Goal: Use online tool/utility: Utilize a website feature to perform a specific function

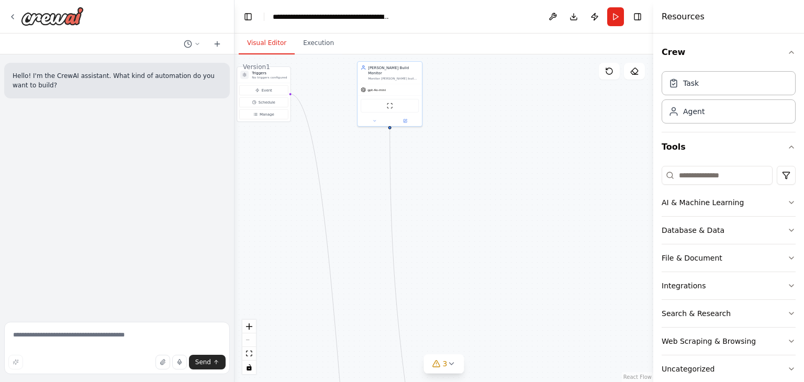
click at [262, 39] on button "Visual Editor" at bounding box center [267, 43] width 56 height 22
drag, startPoint x: 374, startPoint y: 86, endPoint x: 387, endPoint y: 173, distance: 87.3
click at [387, 173] on div "gpt-4o-mini ScrapeWebsiteTool" at bounding box center [416, 182] width 64 height 42
drag, startPoint x: 262, startPoint y: 77, endPoint x: 313, endPoint y: 151, distance: 90.3
click at [313, 151] on div "Triggers No triggers configured Event Schedule Manage" at bounding box center [316, 163] width 54 height 56
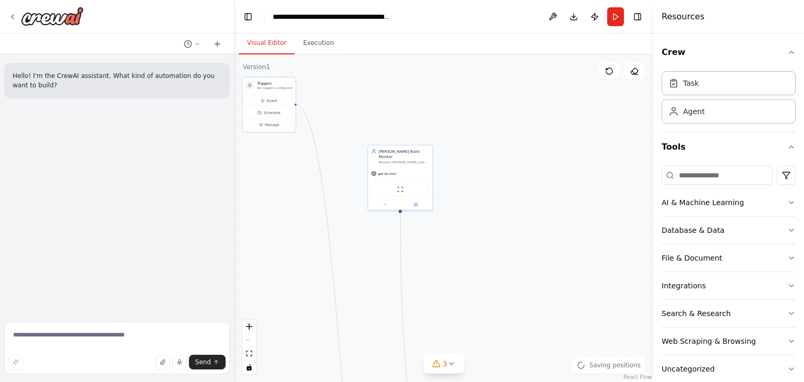
drag, startPoint x: 313, startPoint y: 151, endPoint x: 271, endPoint y: 86, distance: 77.6
click at [271, 86] on div "Triggers No triggers configured Event Schedule Manage" at bounding box center [269, 105] width 54 height 56
drag, startPoint x: 397, startPoint y: 161, endPoint x: 338, endPoint y: 84, distance: 97.4
click at [338, 84] on div "Jenkins Build Monitor Monitor Jenkins builds continuously by checking the {jenk…" at bounding box center [347, 103] width 65 height 65
click at [247, 14] on button "Toggle Left Sidebar" at bounding box center [248, 16] width 15 height 15
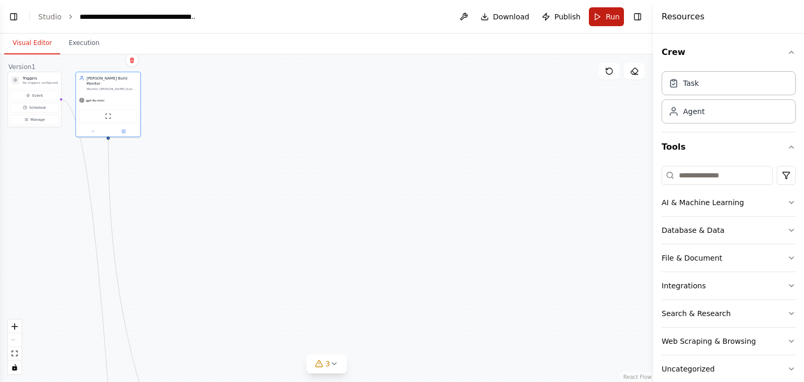
click at [593, 21] on button "Run" at bounding box center [606, 16] width 35 height 19
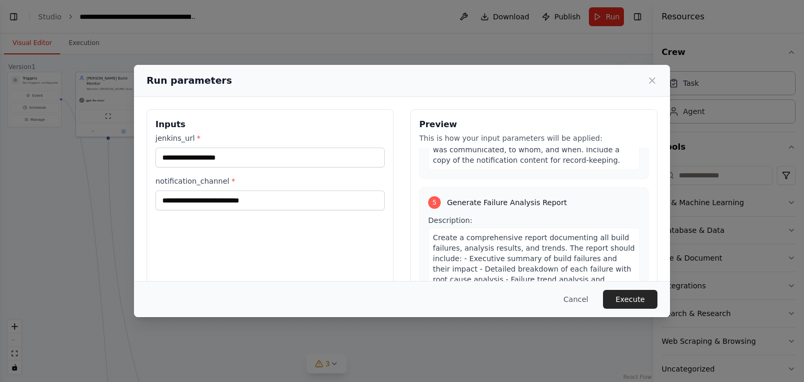
scroll to position [1039, 0]
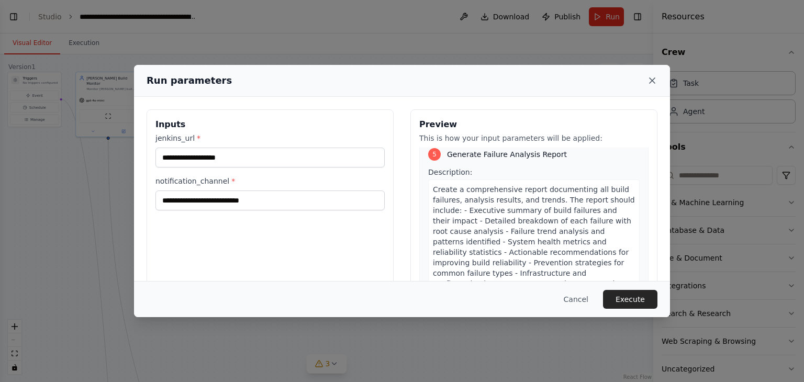
click at [652, 78] on icon at bounding box center [652, 80] width 10 height 10
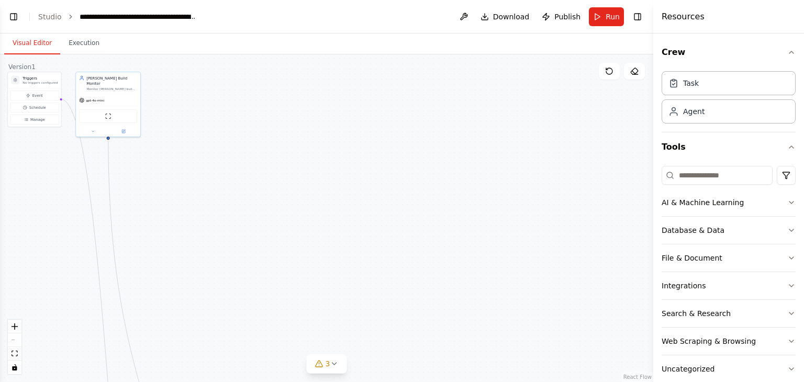
click at [54, 24] on header "**********" at bounding box center [326, 17] width 653 height 34
click at [48, 18] on link "Studio" at bounding box center [50, 17] width 24 height 8
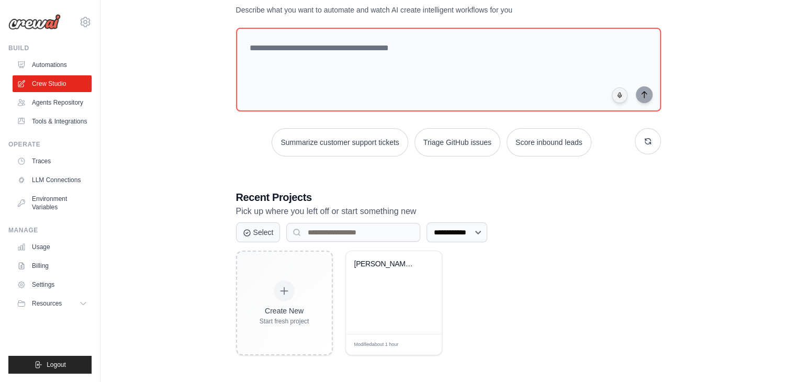
scroll to position [75, 0]
click at [430, 342] on icon at bounding box center [431, 345] width 6 height 6
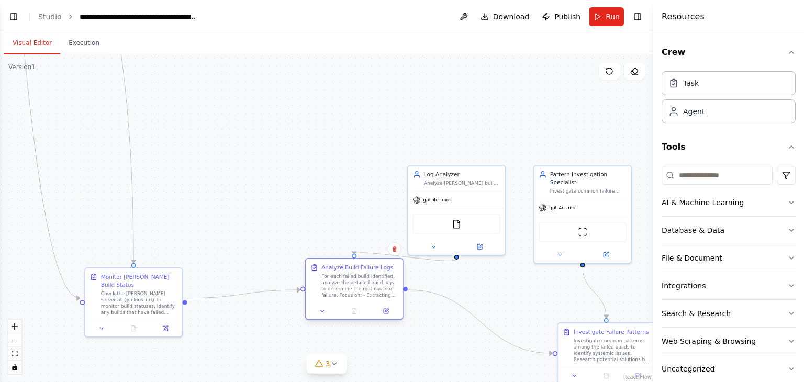
drag, startPoint x: 486, startPoint y: 352, endPoint x: 369, endPoint y: 289, distance: 132.8
click at [369, 289] on div "For each failed build identified, analyze the detailed build logs to determine …" at bounding box center [359, 285] width 76 height 25
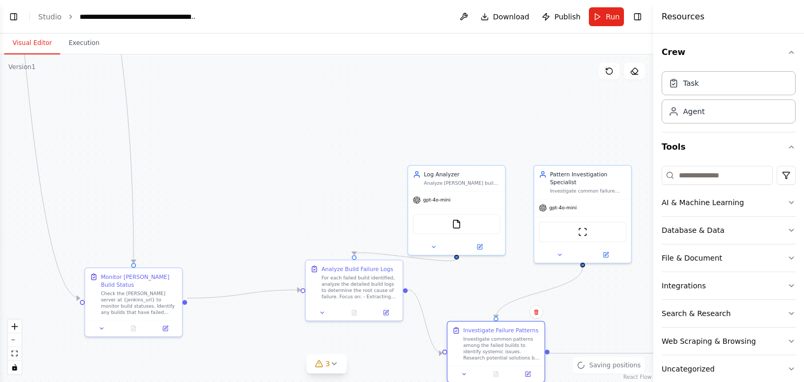
drag, startPoint x: 586, startPoint y: 347, endPoint x: 327, endPoint y: 328, distance: 259.9
click at [463, 336] on div "Investigate common patterns among the failed builds to identify systemic issues…" at bounding box center [501, 348] width 76 height 25
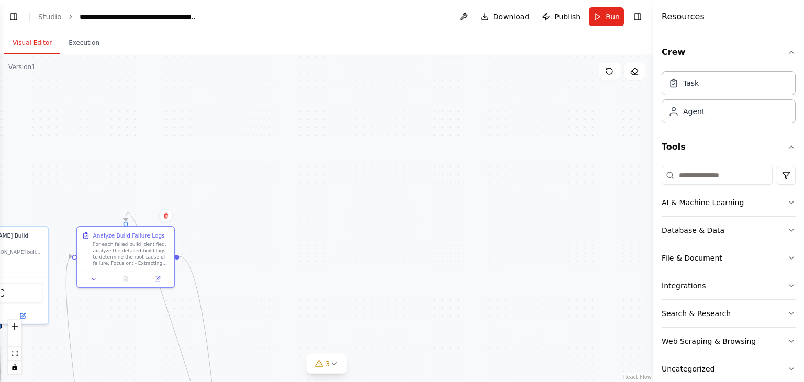
drag, startPoint x: 374, startPoint y: 261, endPoint x: 140, endPoint y: 231, distance: 236.5
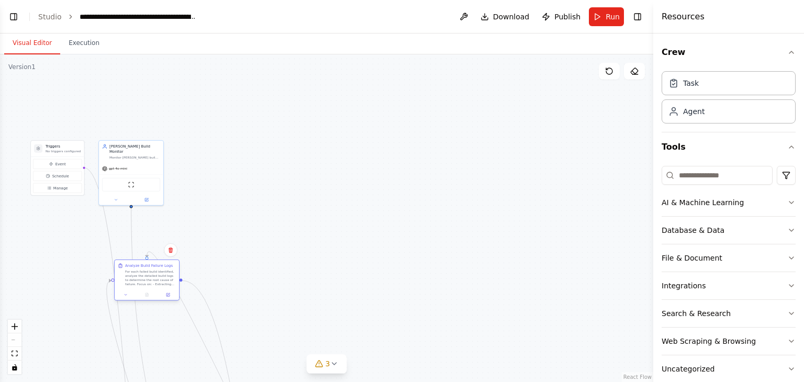
click at [137, 295] on div "Analyze Build Failure Logs For each failed build identified, analyze the detail…" at bounding box center [146, 280] width 65 height 41
click at [168, 273] on div at bounding box center [179, 268] width 64 height 11
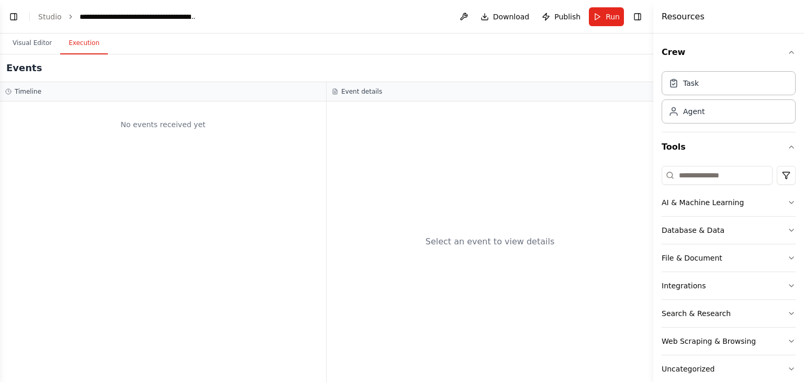
drag, startPoint x: 59, startPoint y: 51, endPoint x: 68, endPoint y: 51, distance: 8.9
click at [68, 51] on button "Execution" at bounding box center [84, 43] width 48 height 22
